Goal: Task Accomplishment & Management: Use online tool/utility

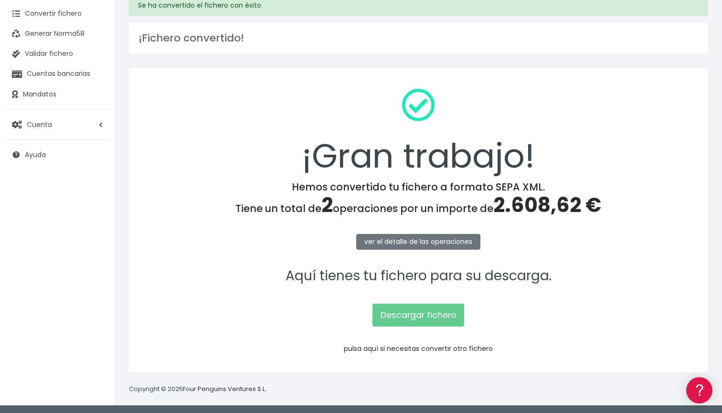
click at [455, 349] on link "pulsa aquí si necesitas convertir otro fichero" at bounding box center [418, 349] width 149 height 10
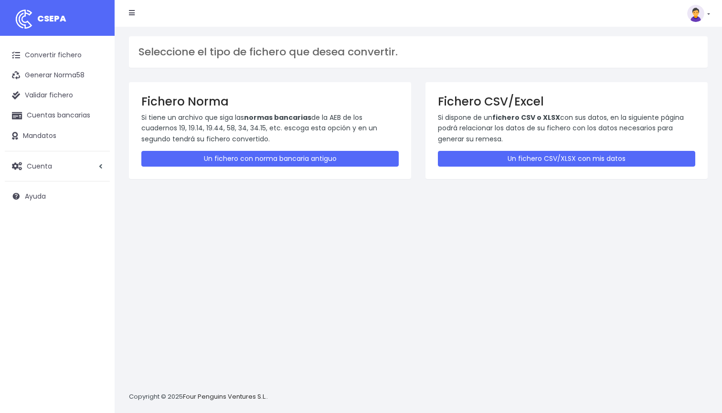
click at [495, 166] on div "Fichero CSV/Excel Si dispone de un fichero CSV o XLSX con sus datos, en la sigu…" at bounding box center [566, 130] width 282 height 97
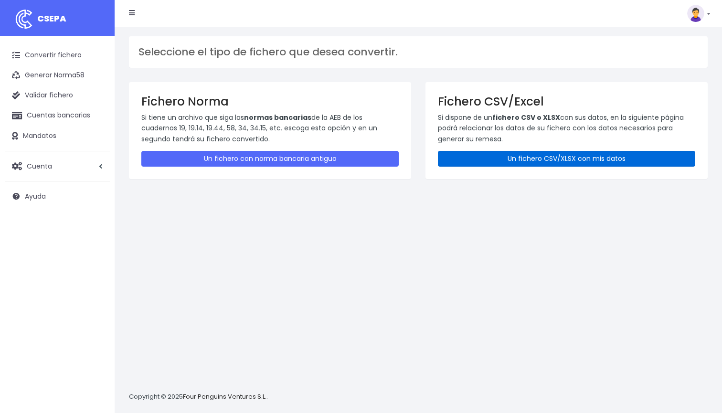
click at [485, 157] on link "Un fichero CSV/XLSX con mis datos" at bounding box center [566, 159] width 257 height 16
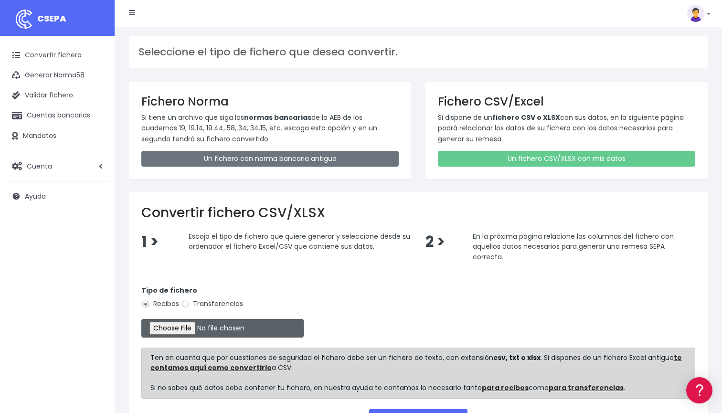
click at [162, 323] on input "file" at bounding box center [222, 328] width 162 height 19
type input "C:\fakepath\ DOMICILIACION SOLARIS AGOSTO 13 2025.xlsx"
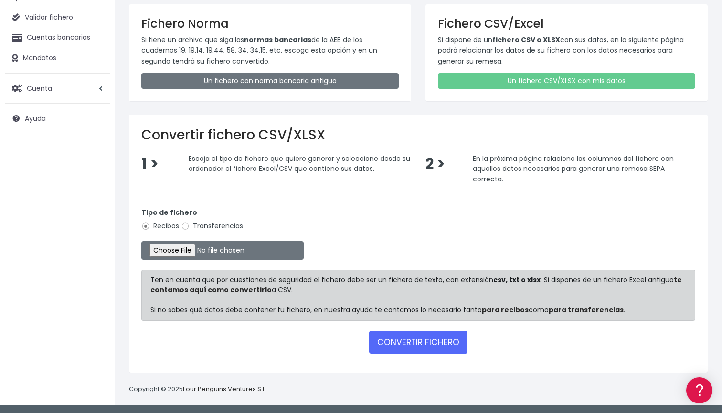
scroll to position [77, 0]
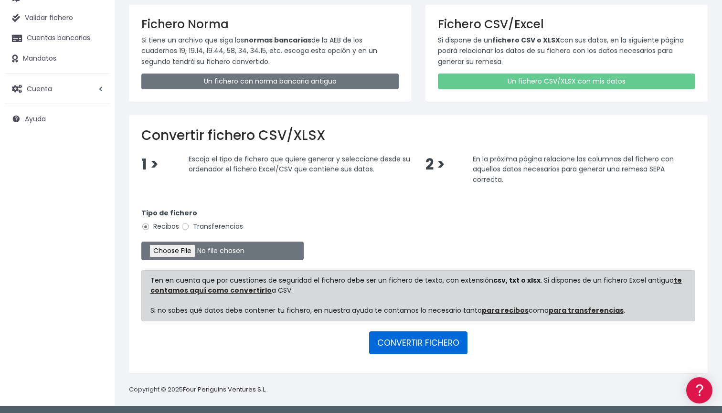
click at [415, 344] on button "CONVERTIR FICHERO" at bounding box center [418, 342] width 98 height 23
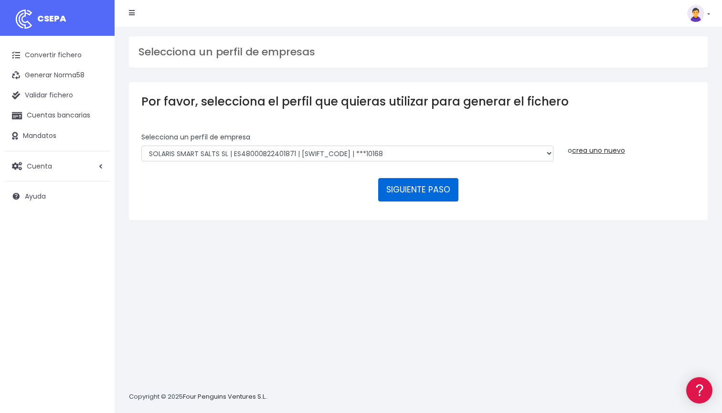
click at [416, 190] on button "SIGUIENTE PASO" at bounding box center [418, 189] width 80 height 23
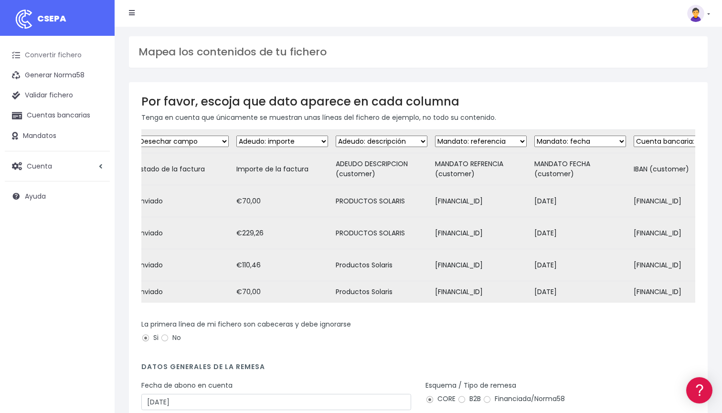
click at [65, 56] on link "Convertir fichero" at bounding box center [57, 55] width 105 height 20
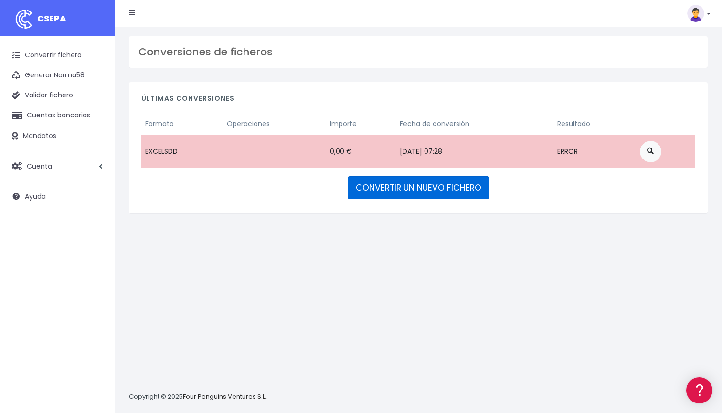
click at [393, 190] on link "CONVERTIR UN NUEVO FICHERO" at bounding box center [419, 187] width 142 height 23
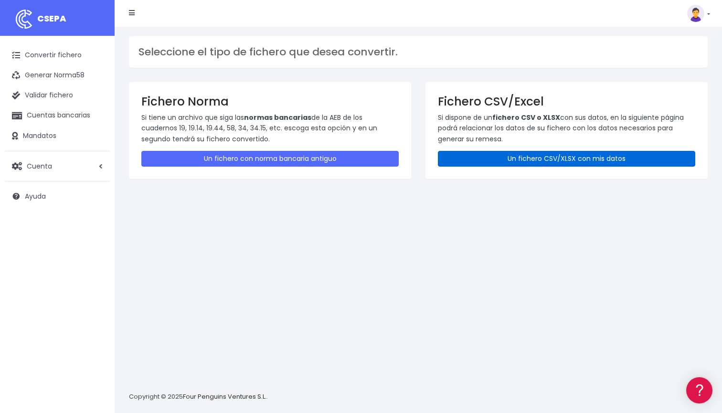
click at [578, 159] on link "Un fichero CSV/XLSX con mis datos" at bounding box center [566, 159] width 257 height 16
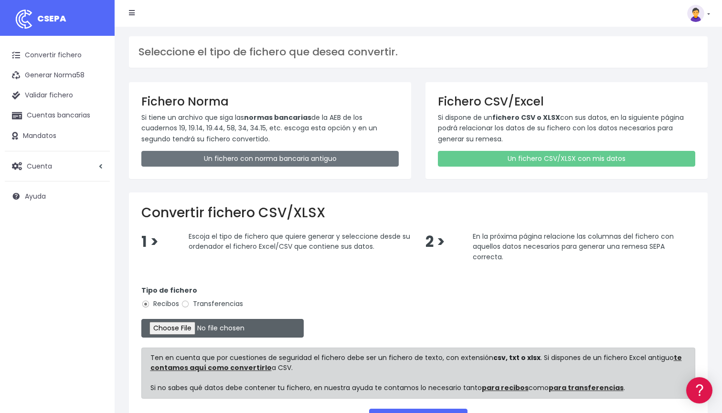
click at [186, 329] on input "file" at bounding box center [222, 328] width 162 height 19
type input "C:\fakepath\DOMICILIACION SOLARIS 21 DE AGOSTO 2025.xlsx"
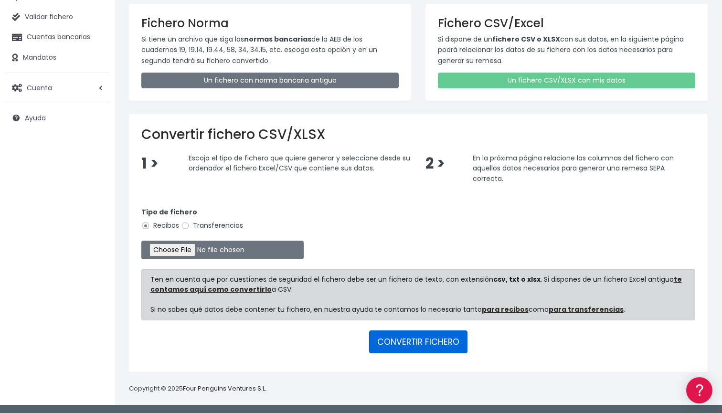
scroll to position [77, 0]
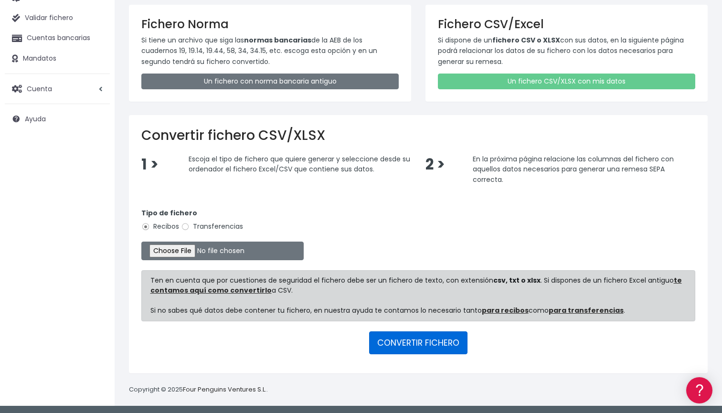
click at [431, 342] on button "CONVERTIR FICHERO" at bounding box center [418, 342] width 98 height 23
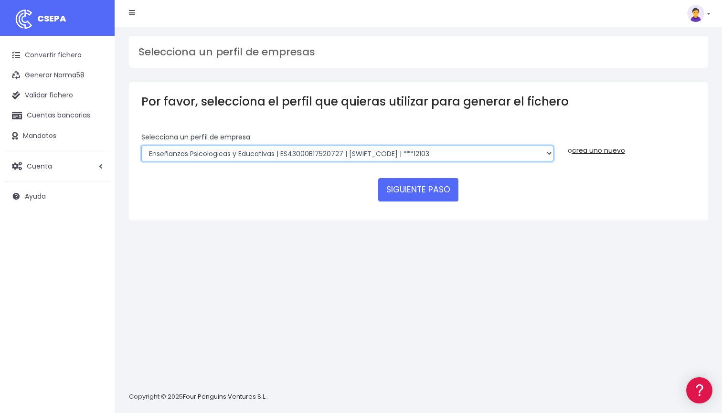
select select "2396"
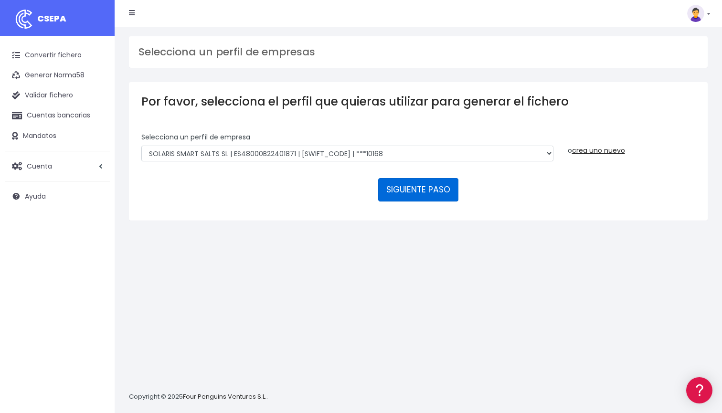
click at [402, 188] on button "SIGUIENTE PASO" at bounding box center [418, 189] width 80 height 23
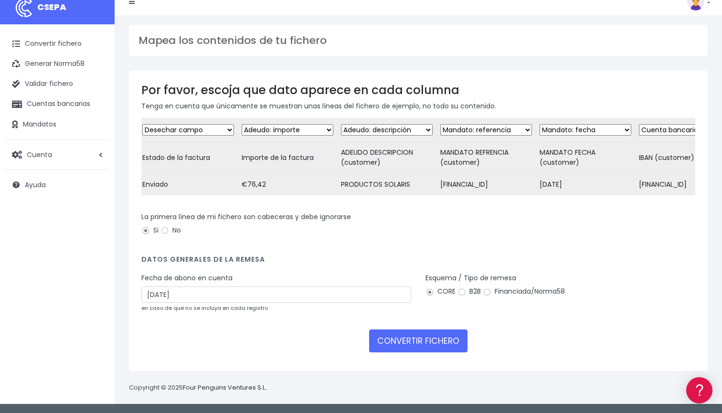
scroll to position [19, 0]
click at [306, 298] on input "23/08/2025" at bounding box center [276, 294] width 270 height 16
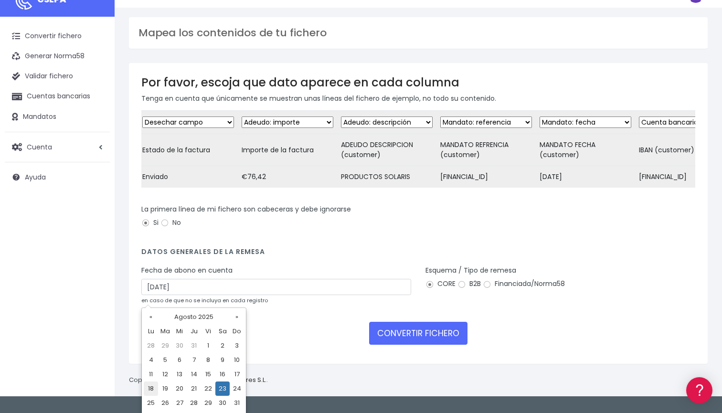
click at [151, 391] on td "18" at bounding box center [151, 388] width 14 height 14
type input "18/08/2025"
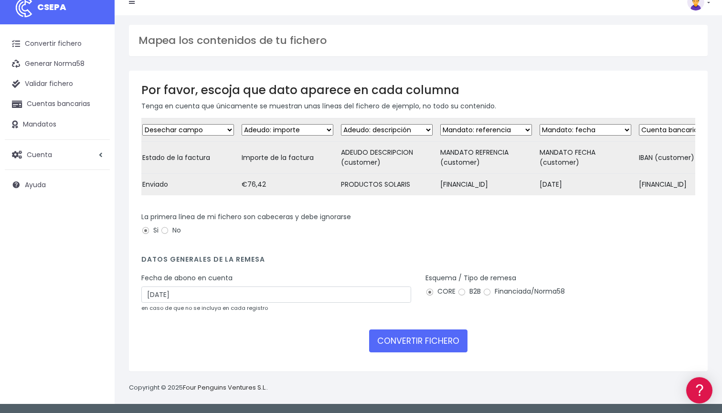
click at [241, 341] on div "CONVERTIR FICHERO" at bounding box center [418, 340] width 554 height 23
click at [427, 332] on button "CONVERTIR FICHERO" at bounding box center [418, 340] width 98 height 23
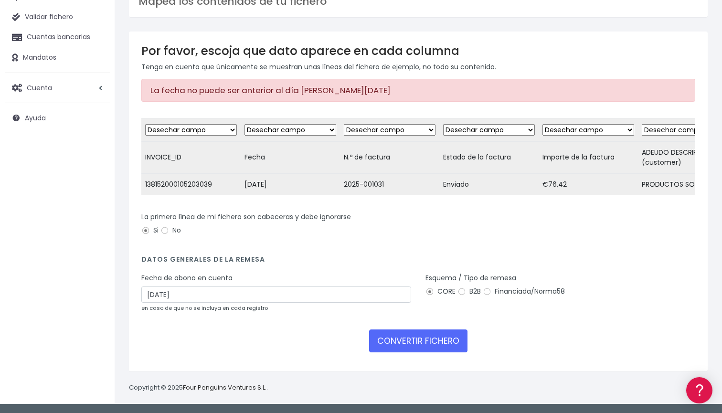
scroll to position [86, 0]
click at [282, 298] on input "18/08/2025" at bounding box center [276, 294] width 270 height 16
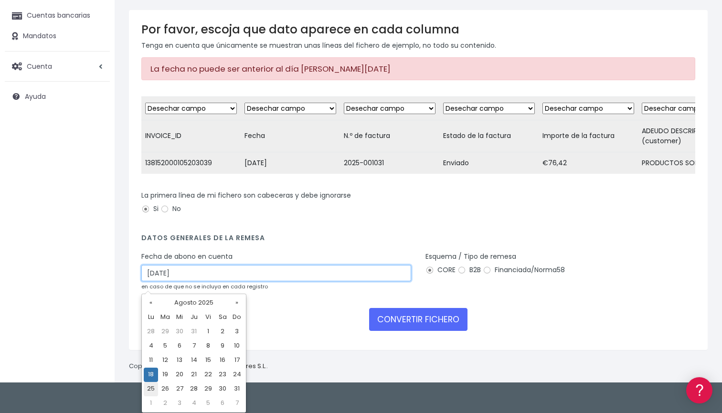
scroll to position [100, 0]
click at [151, 391] on td "25" at bounding box center [151, 389] width 14 height 14
type input "[DATE]"
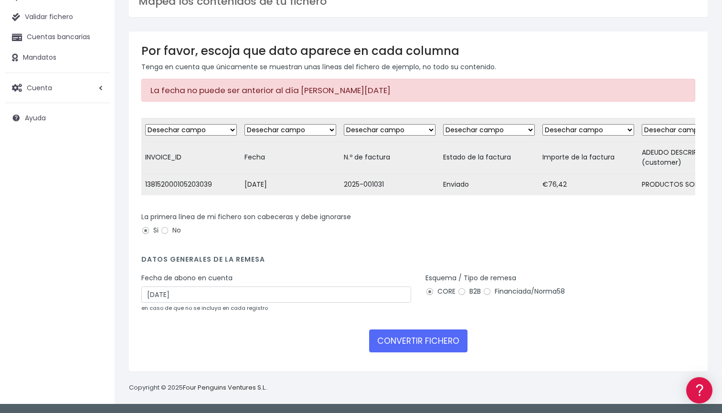
scroll to position [86, 0]
click at [256, 344] on div "CONVERTIR FICHERO" at bounding box center [418, 340] width 554 height 23
click at [309, 292] on input "[DATE]" at bounding box center [276, 294] width 270 height 16
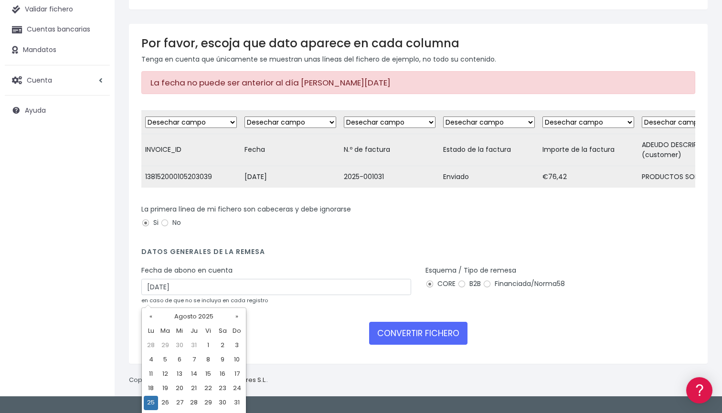
click at [317, 364] on div "Por favor, escoja que dato aparece en cada columna Tenga en cuenta que únicamen…" at bounding box center [418, 194] width 579 height 340
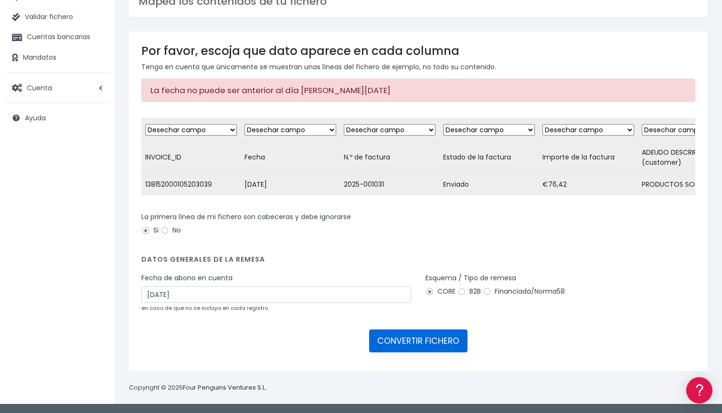
click at [399, 346] on button "CONVERTIR FICHERO" at bounding box center [418, 340] width 98 height 23
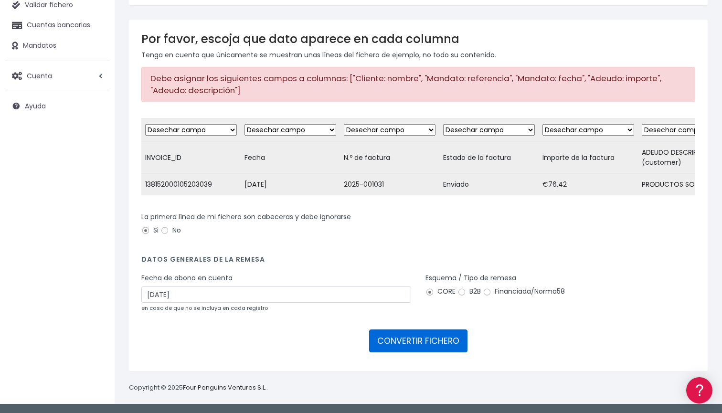
scroll to position [98, 0]
click at [377, 253] on form "Desechar campo Cliente: nombre Cliente: DNI Cliente: Email Cliente: Dirección C…" at bounding box center [418, 238] width 554 height 241
click at [74, 138] on div "Convertir fichero Generar Norma58 Validar fichero Cuentas bancarias Mandatos Cu…" at bounding box center [57, 179] width 115 height 467
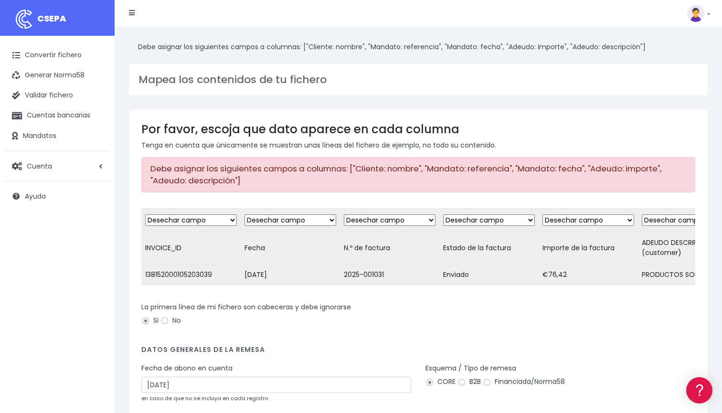
scroll to position [0, 0]
click at [52, 58] on link "Convertir fichero" at bounding box center [57, 55] width 105 height 20
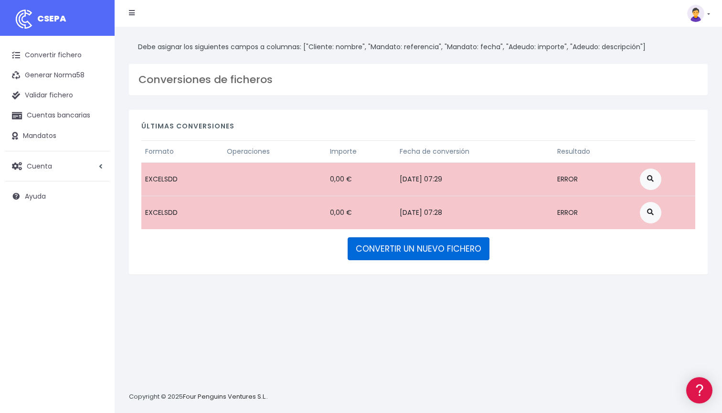
click at [401, 249] on link "CONVERTIR UN NUEVO FICHERO" at bounding box center [419, 248] width 142 height 23
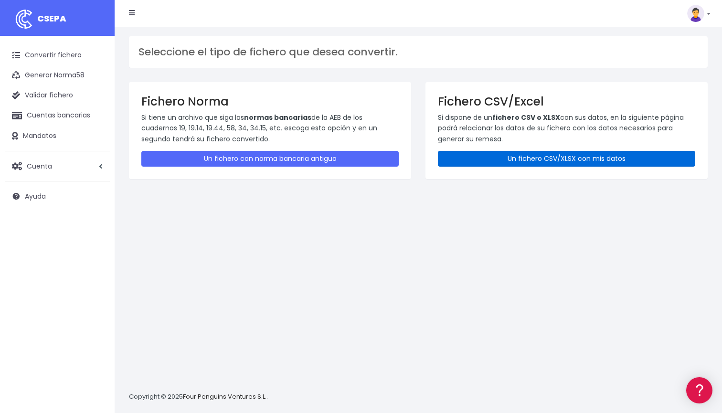
click at [503, 156] on link "Un fichero CSV/XLSX con mis datos" at bounding box center [566, 159] width 257 height 16
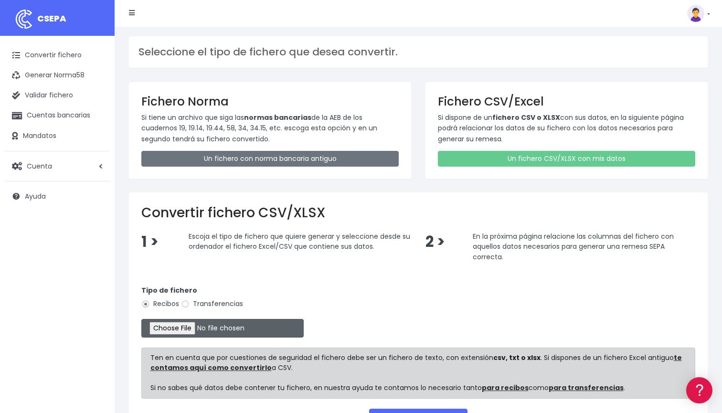
click at [179, 328] on input "file" at bounding box center [222, 328] width 162 height 19
type input "C:\fakepath\DOMICILIACION SOLARIS [DATE].xlsx"
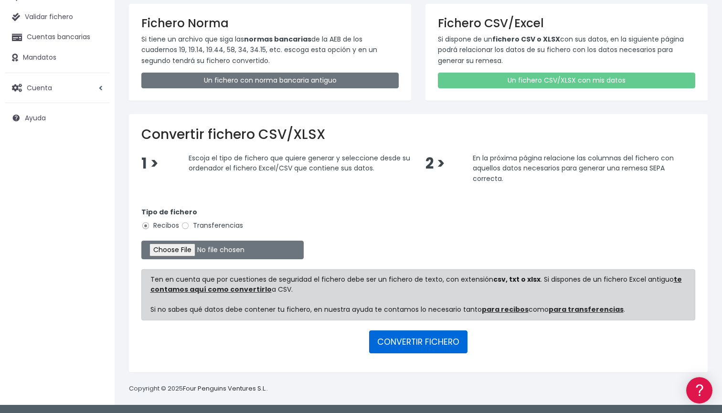
click at [443, 339] on button "CONVERTIR FICHERO" at bounding box center [418, 341] width 98 height 23
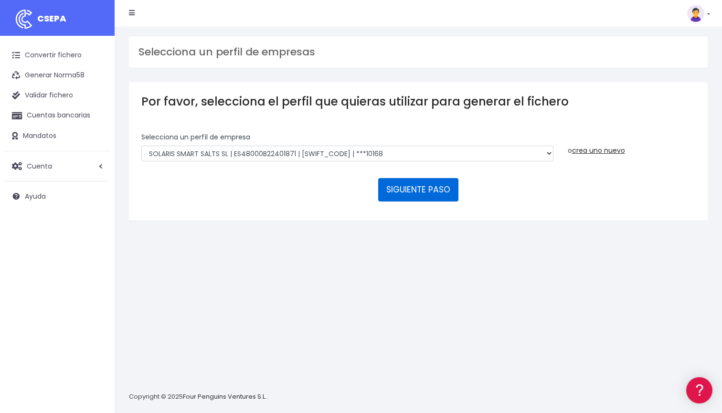
click at [399, 189] on button "SIGUIENTE PASO" at bounding box center [418, 189] width 80 height 23
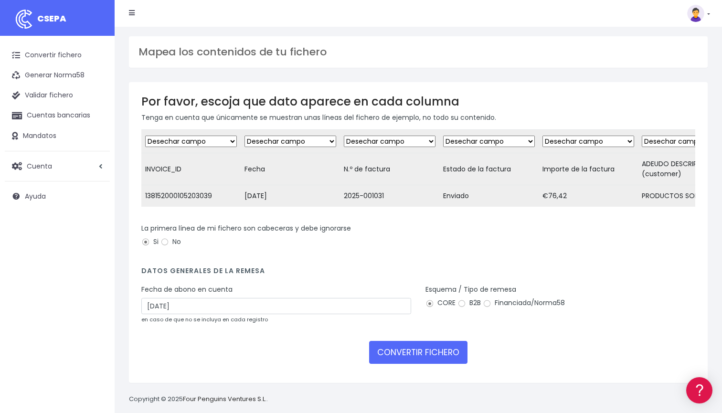
select select "customer_reference"
select select "amount"
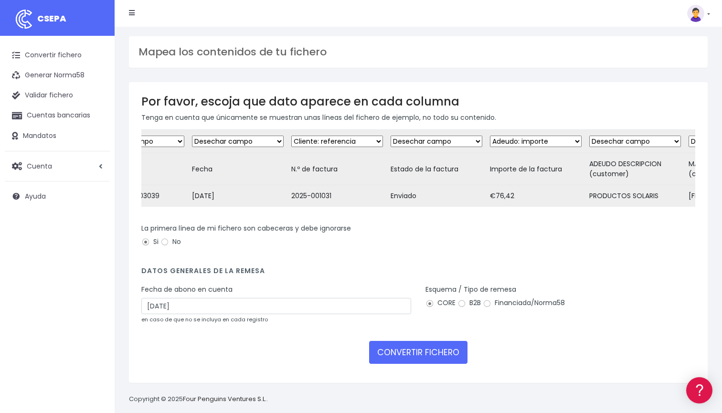
scroll to position [0, 63]
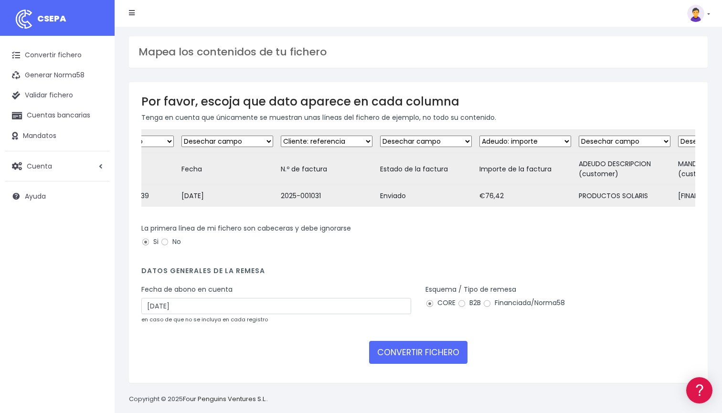
select select "description"
select select "mandate_reference"
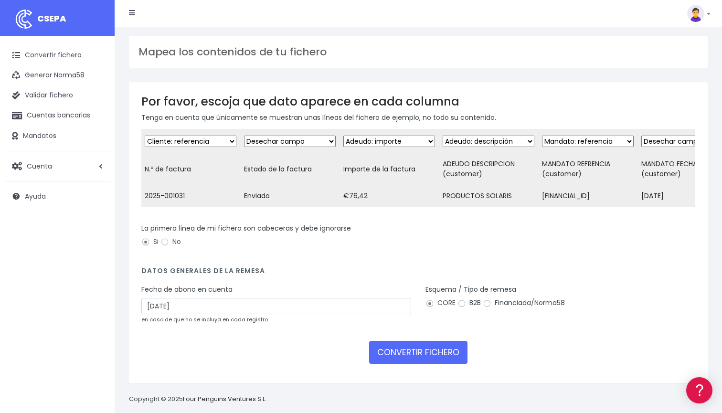
scroll to position [0, 238]
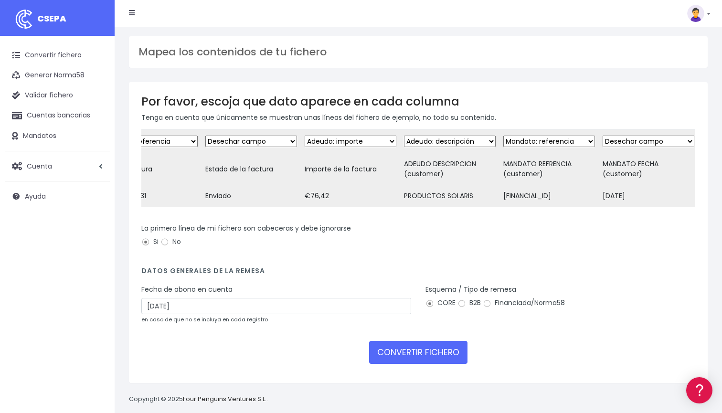
select select "mandate_signed_at"
select select "iban"
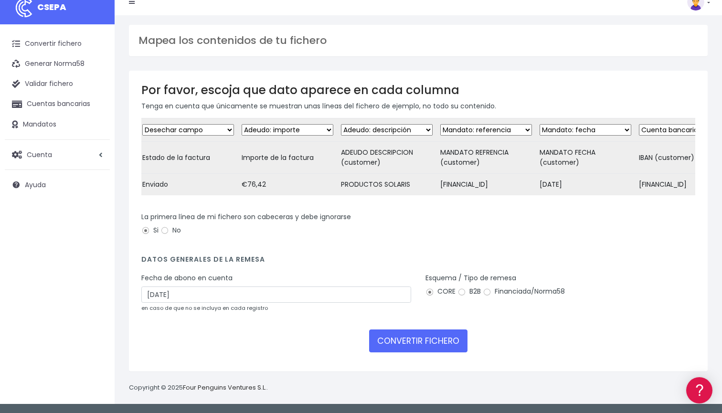
scroll to position [19, 0]
select select "debtor"
click at [348, 292] on input "23/08/2025" at bounding box center [276, 294] width 270 height 16
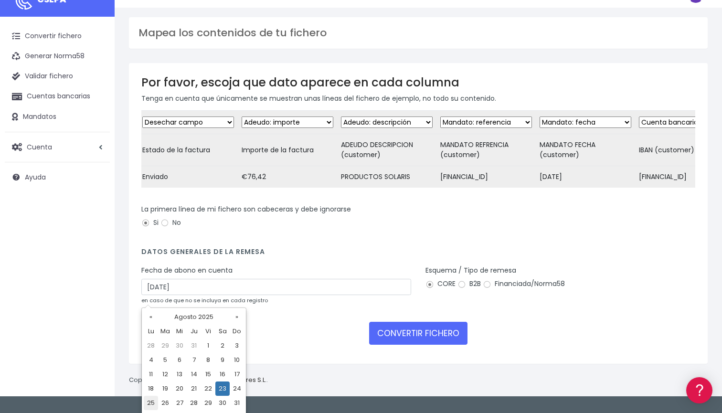
click at [146, 402] on td "25" at bounding box center [151, 403] width 14 height 14
type input "25/08/2025"
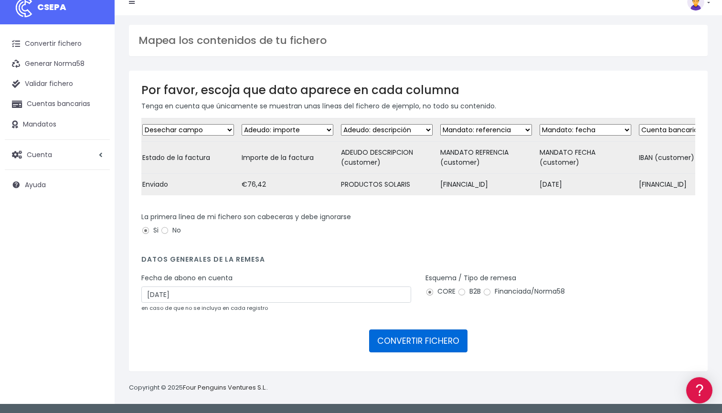
click at [433, 341] on button "CONVERTIR FICHERO" at bounding box center [418, 340] width 98 height 23
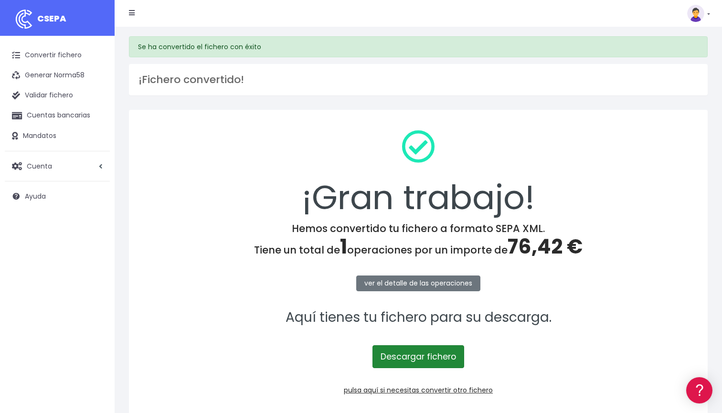
click at [451, 350] on link "Descargar fichero" at bounding box center [418, 356] width 92 height 23
